Goal: Transaction & Acquisition: Purchase product/service

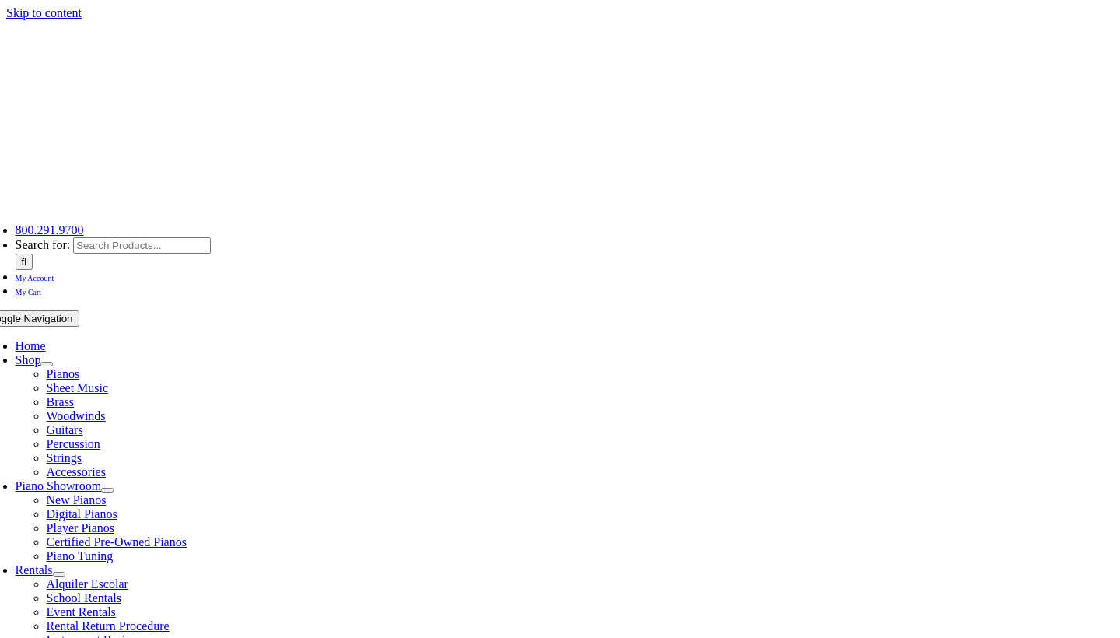
click at [45, 339] on span "Home" at bounding box center [30, 345] width 30 height 13
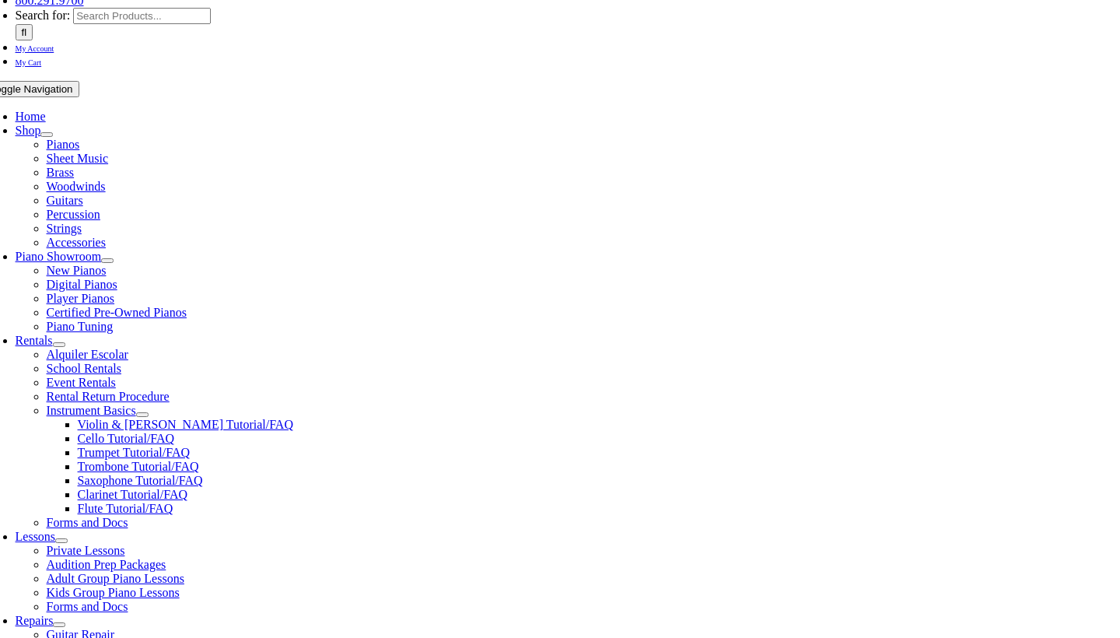
scroll to position [246, 0]
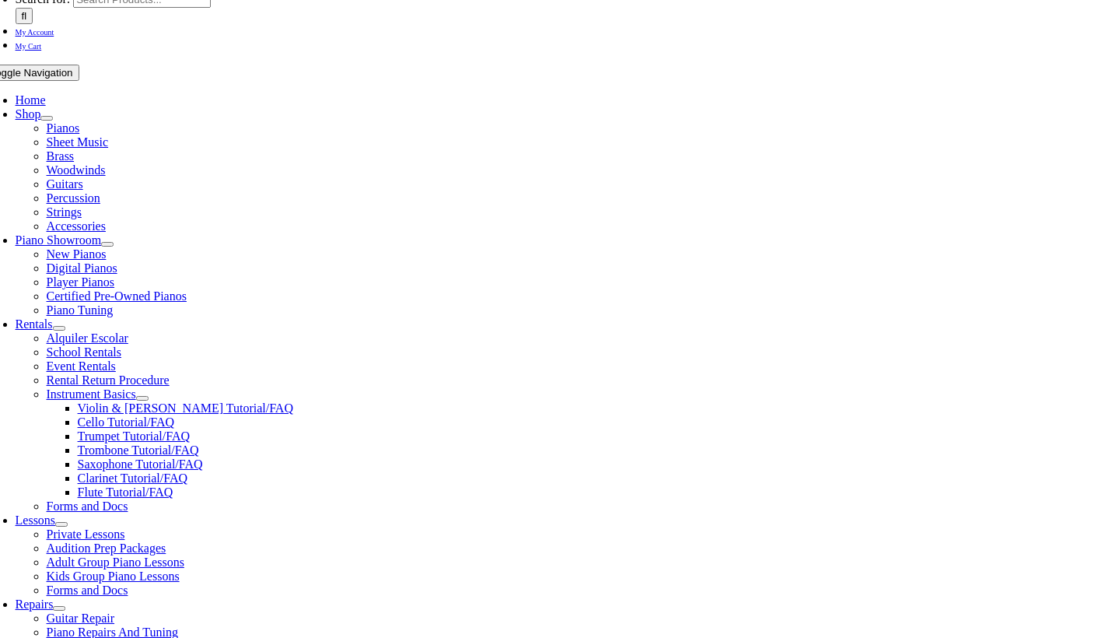
select select "PA"
select select "2-Media Elementary"
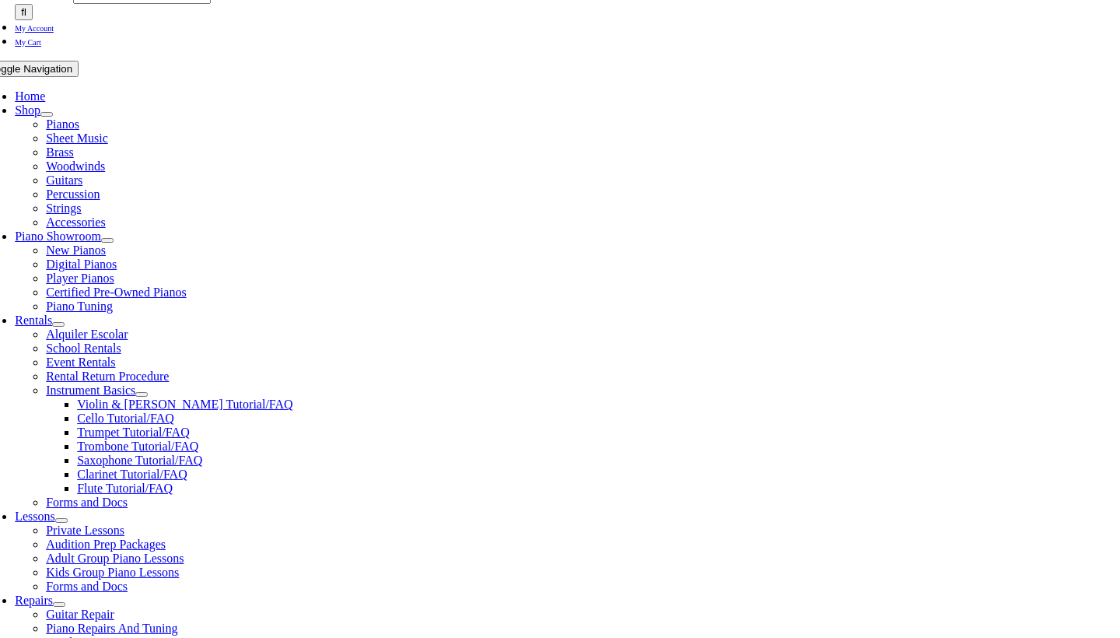
select select "PA"
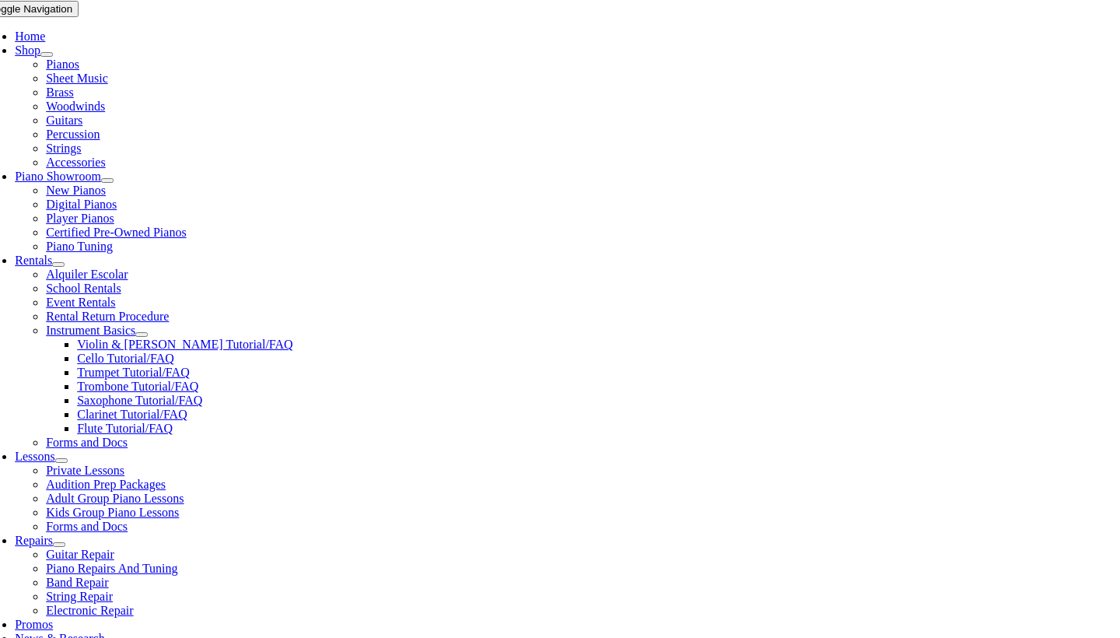
scroll to position [338, 0]
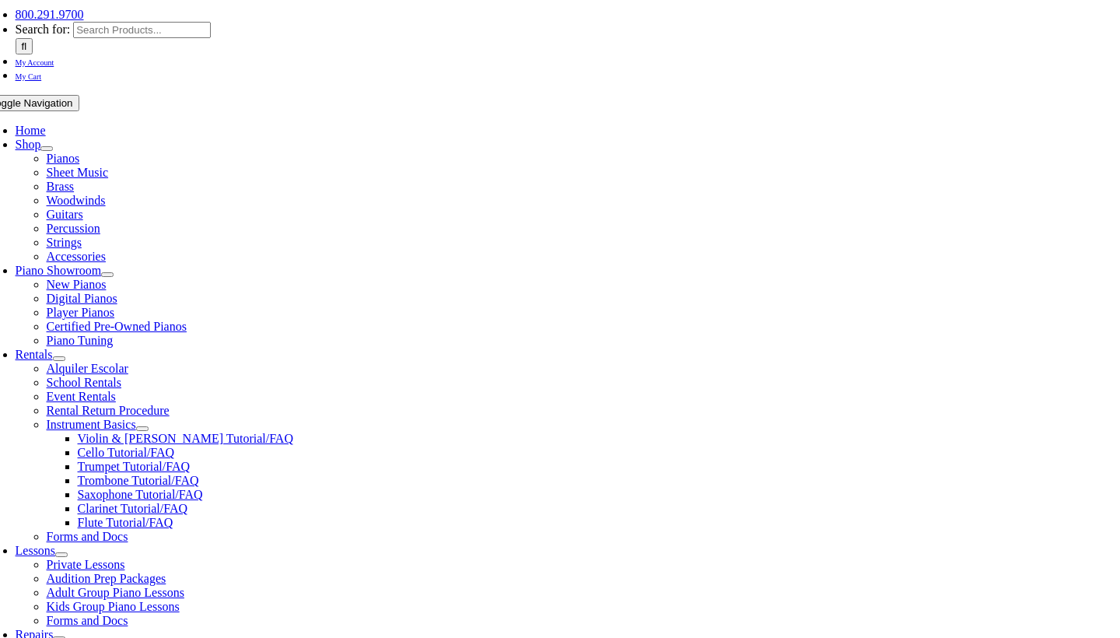
scroll to position [212, 0]
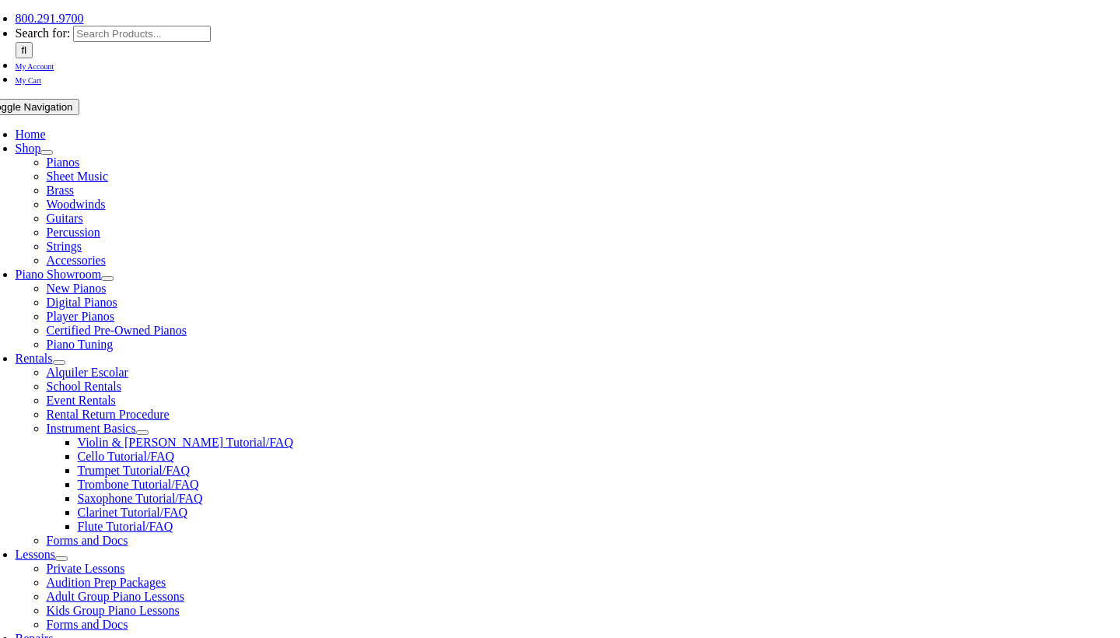
checkbox input "false"
type input "isimendes"
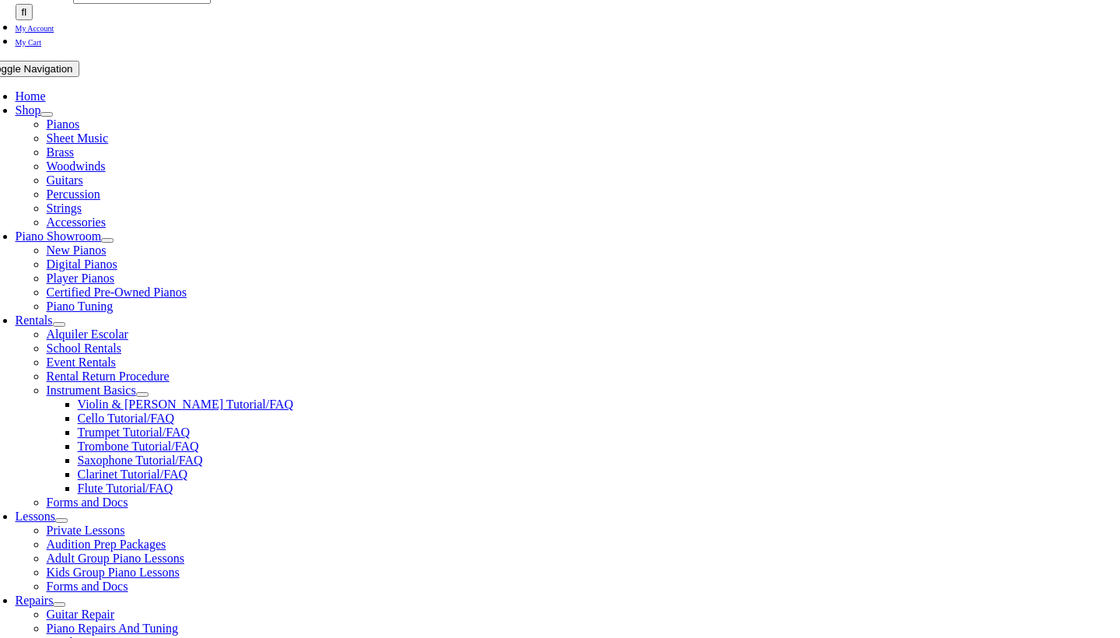
scroll to position [255, 0]
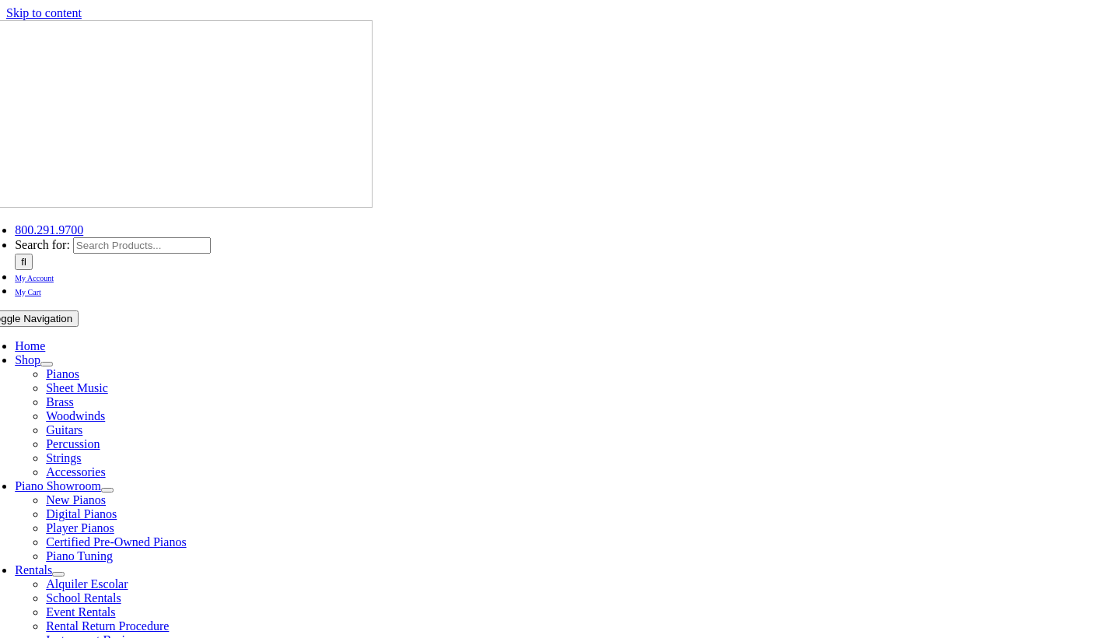
select select "PA"
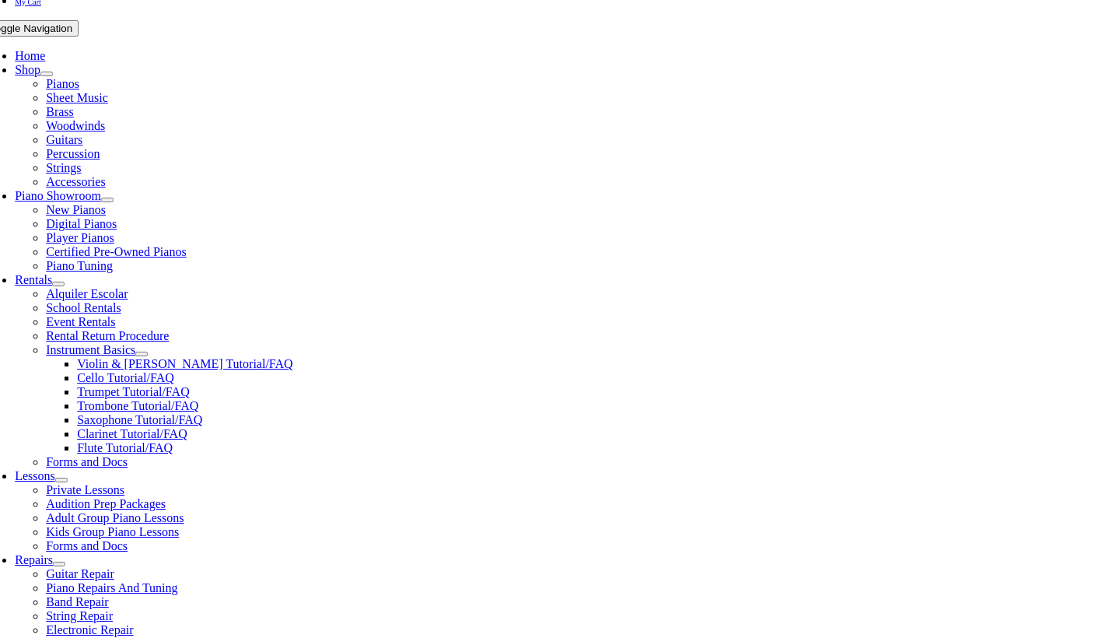
scroll to position [293, 0]
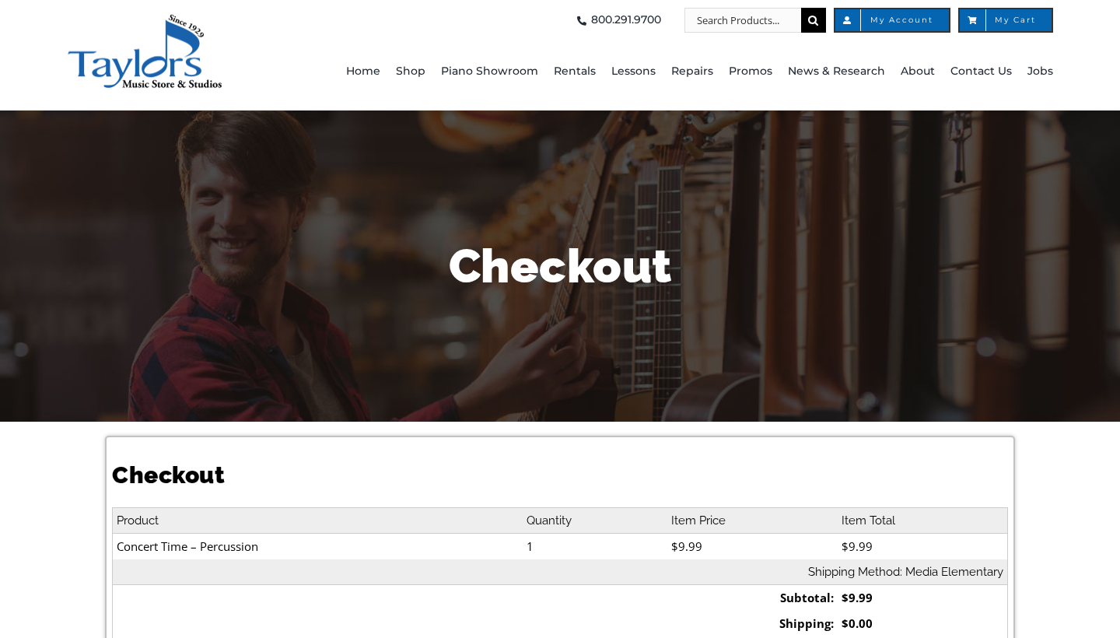
select select
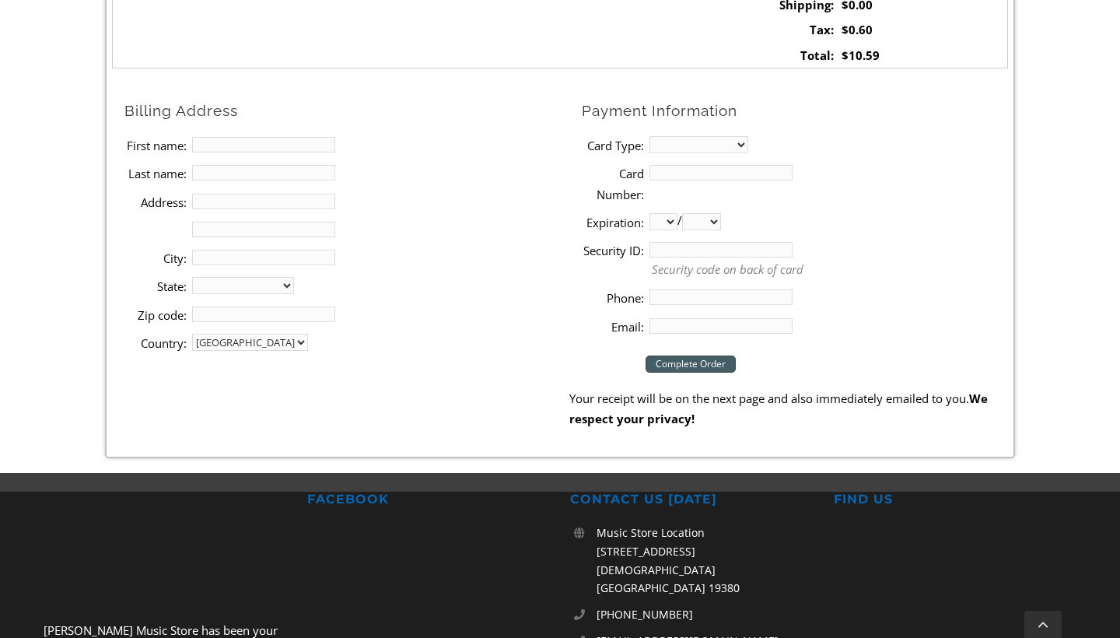
scroll to position [613, 0]
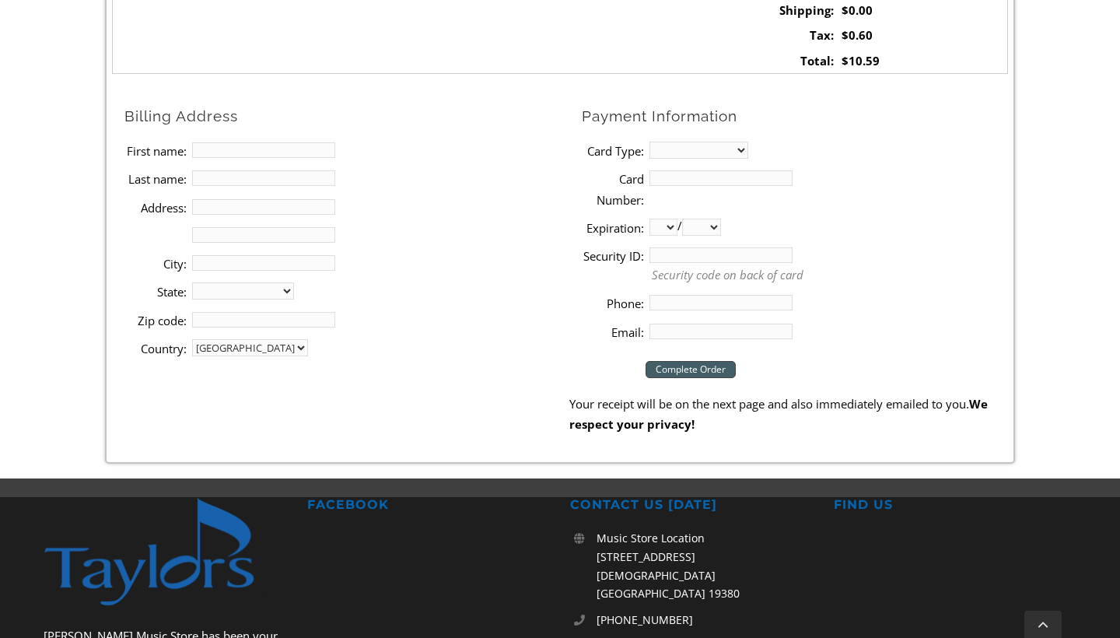
click at [243, 142] on input "First name:" at bounding box center [263, 150] width 143 height 16
type input "Isi"
type input "[PERSON_NAME]"
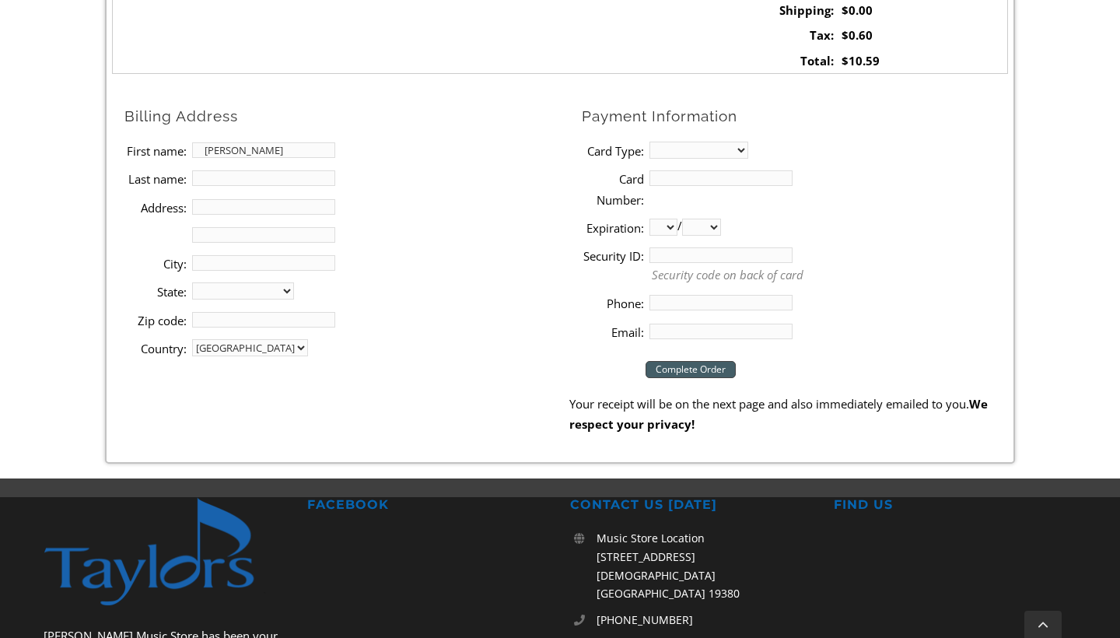
type input "Furtado"
type input "[STREET_ADDRESS][PERSON_NAME]"
type input "Apt 9"
type input "Media"
select select "PA"
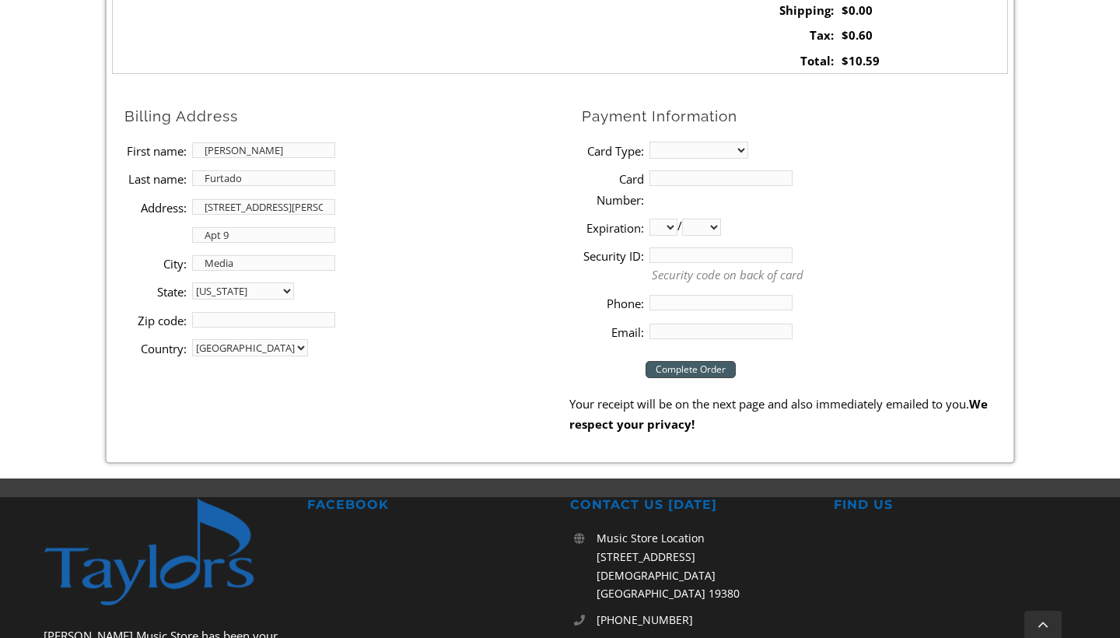
type input "19063"
type input "[EMAIL_ADDRESS][DOMAIN_NAME]"
type input "239"
type input "2396997869"
select select "11"
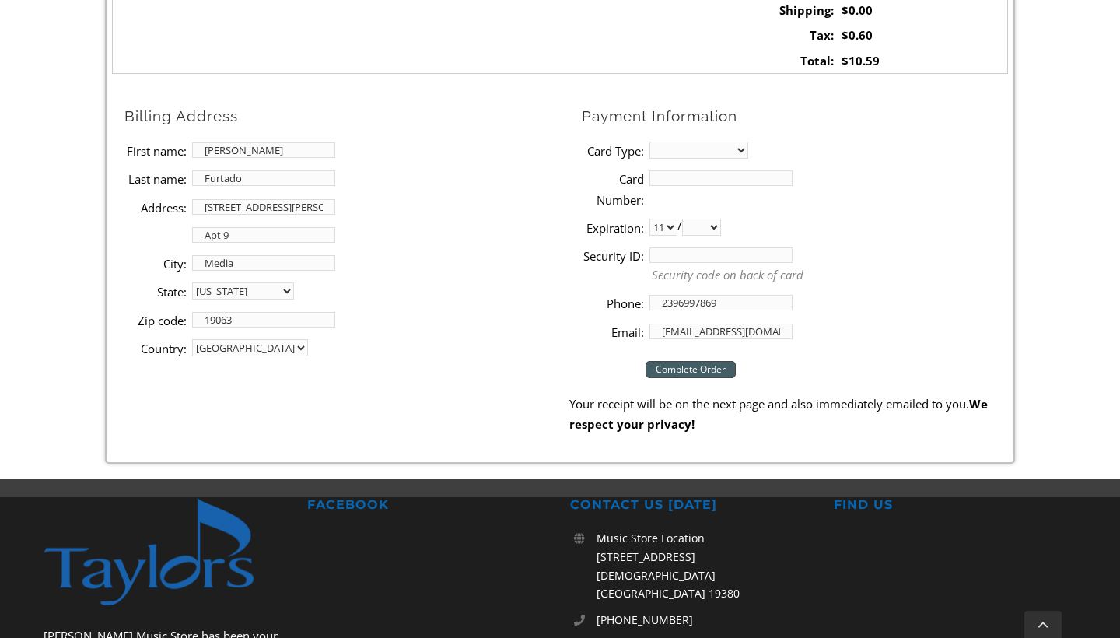
select select "2025"
select select "visa"
click at [694, 176] on input "Card Number:" at bounding box center [721, 178] width 143 height 16
type input "[CREDIT_CARD_NUMBER]"
select select "10"
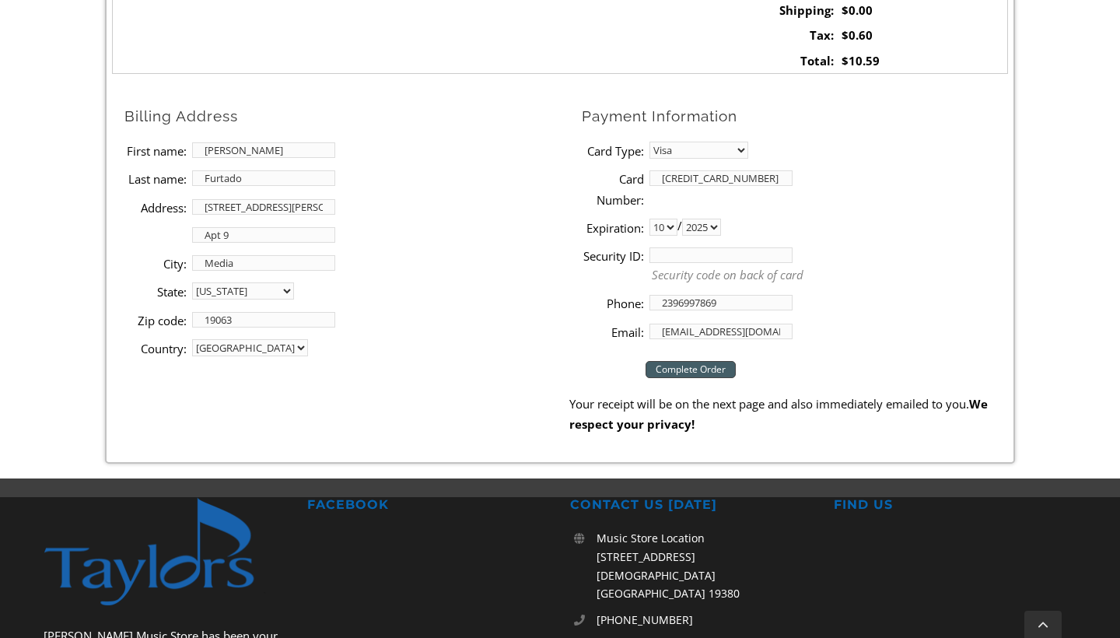
click at [688, 250] on input "Security ID:" at bounding box center [721, 255] width 143 height 16
type input "114"
click at [737, 303] on input "2396997869" at bounding box center [721, 303] width 143 height 16
type input "2396993852"
click at [816, 348] on div "Checkout Complete Order Your receipt will be on the next page and also immediat…" at bounding box center [788, 389] width 439 height 89
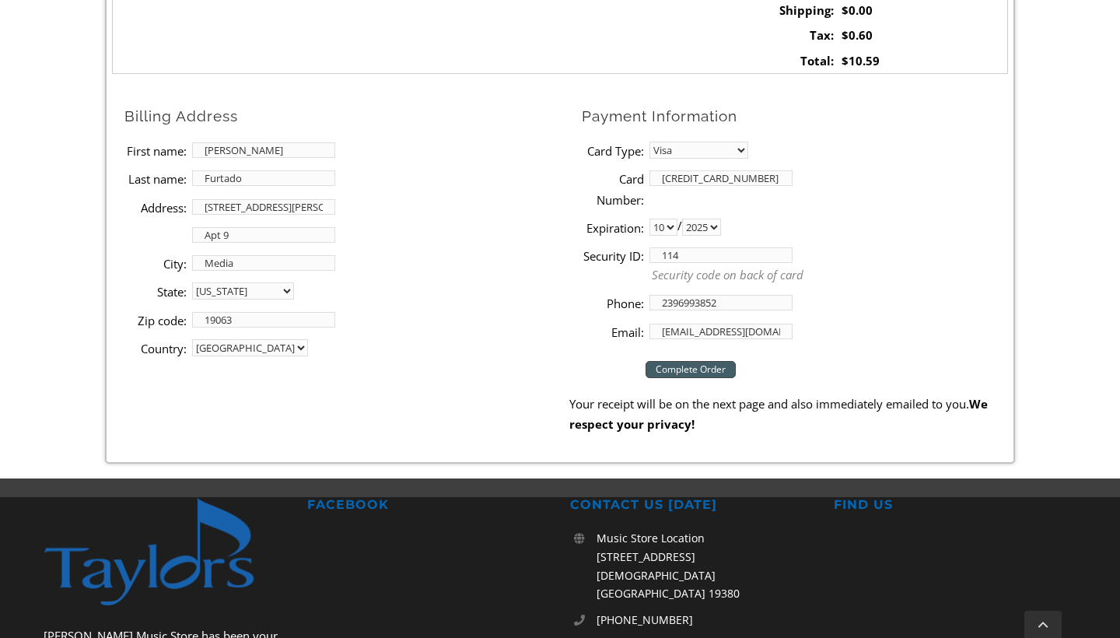
click at [721, 365] on input "Complete Order" at bounding box center [691, 369] width 90 height 17
